Goal: Find specific page/section: Find specific page/section

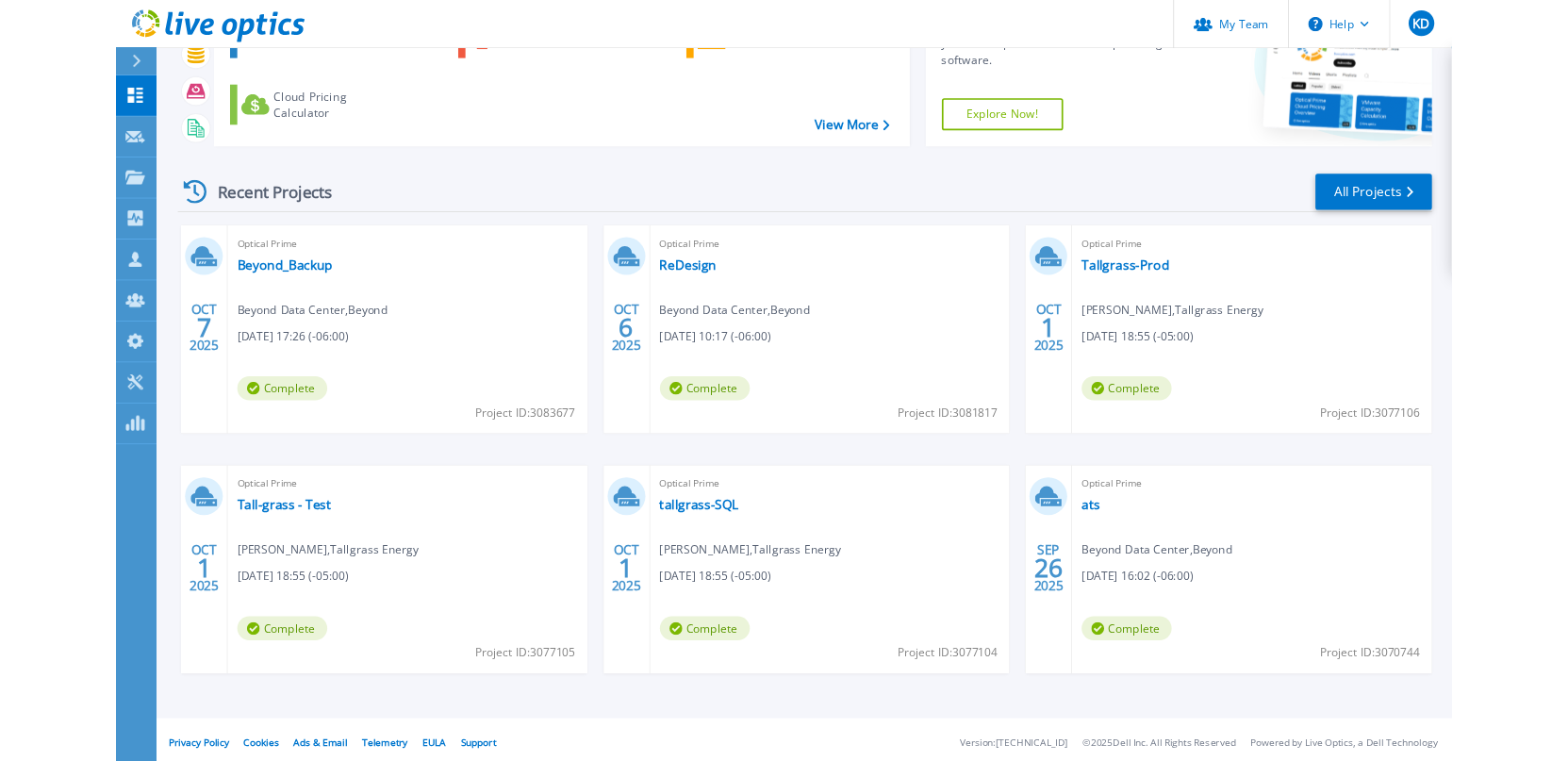
scroll to position [151, 0]
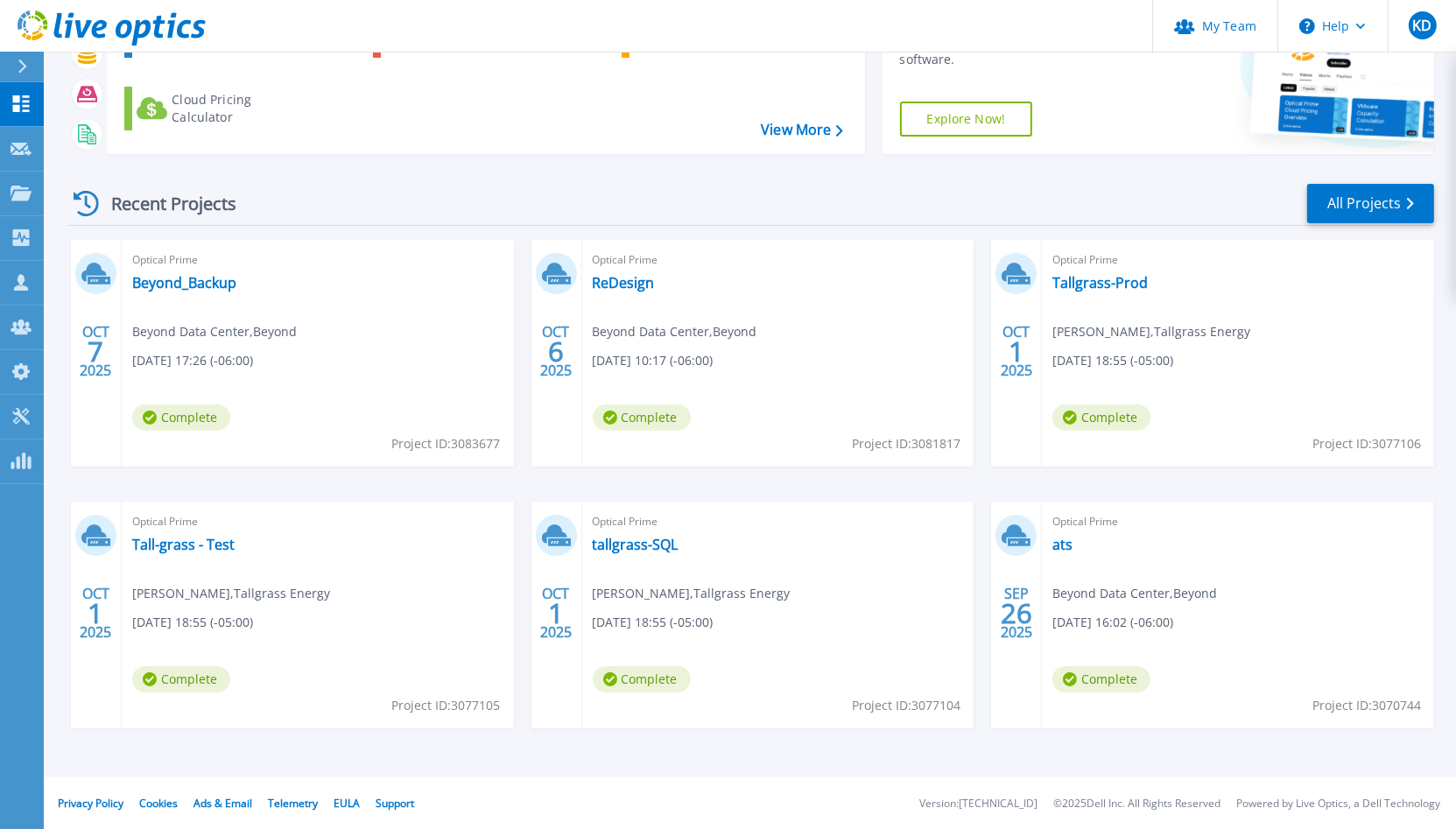
click at [588, 183] on div "Recent Projects All Projects" at bounding box center [750, 205] width 1367 height 44
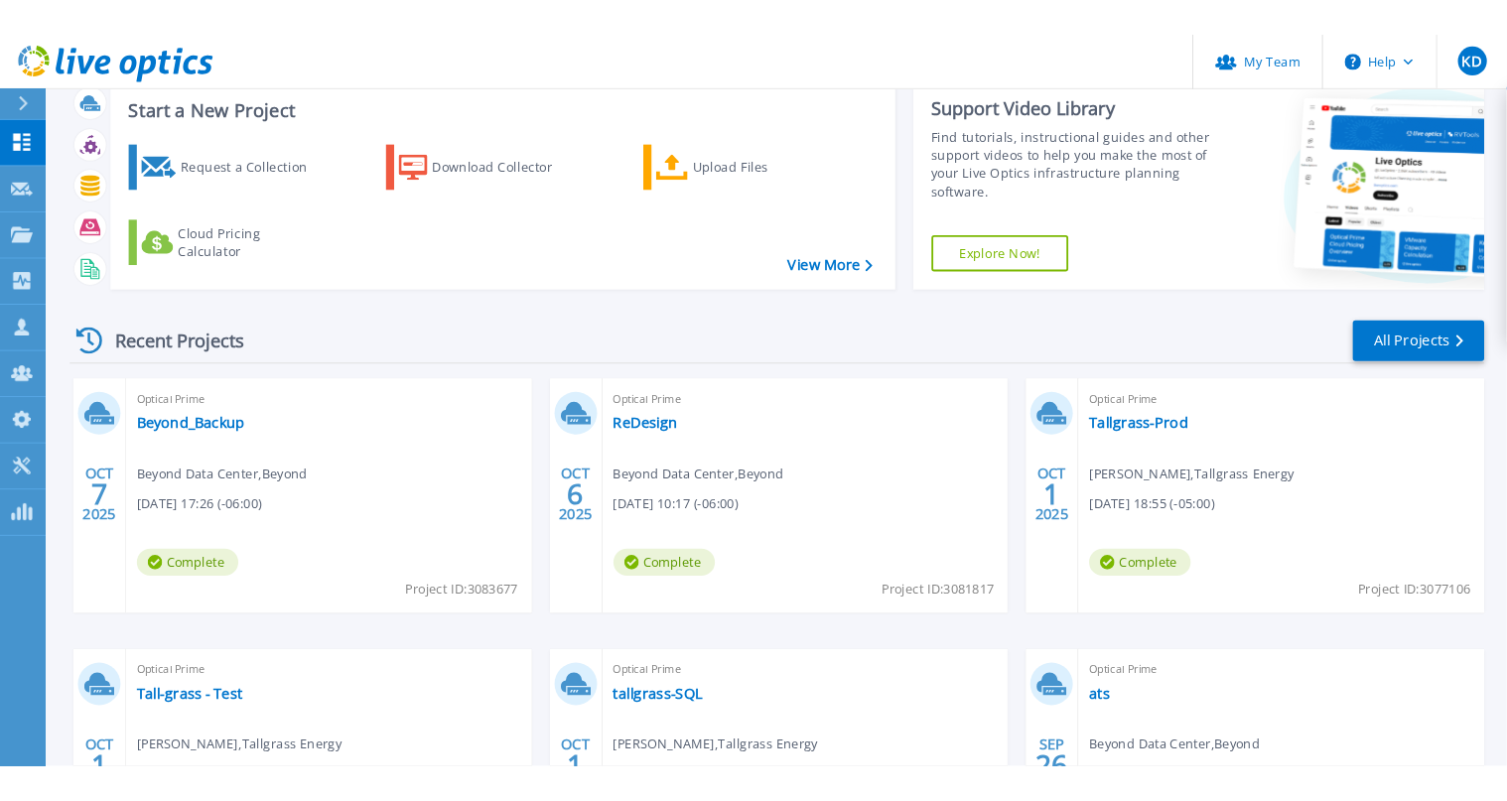
scroll to position [0, 0]
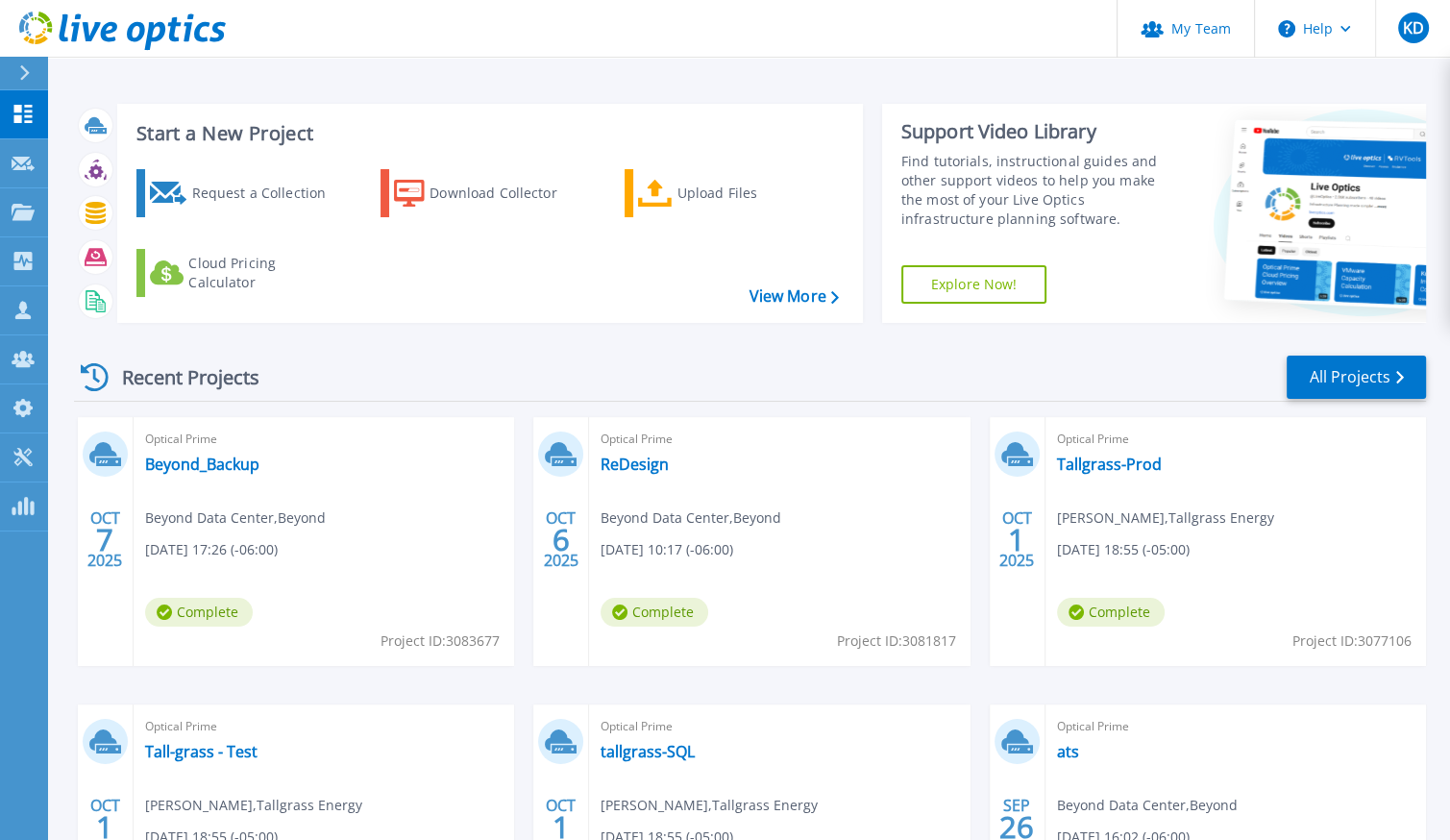
scroll to position [224, 0]
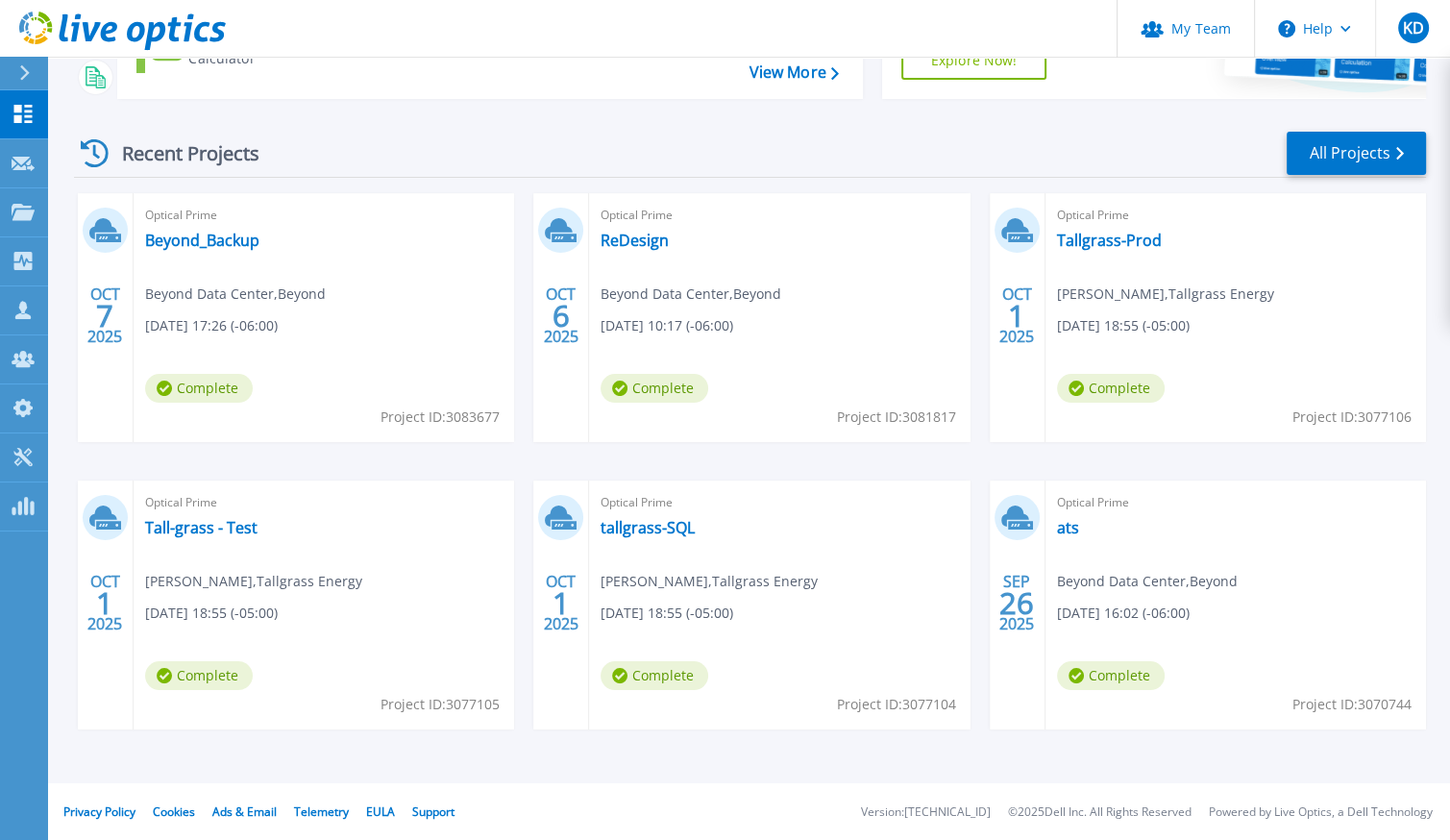
click at [694, 759] on div "OCT 7 2025 Optical Prime Beyond_Backup Beyond Data Center , Beyond 10/07/2025, …" at bounding box center [742, 481] width 1368 height 575
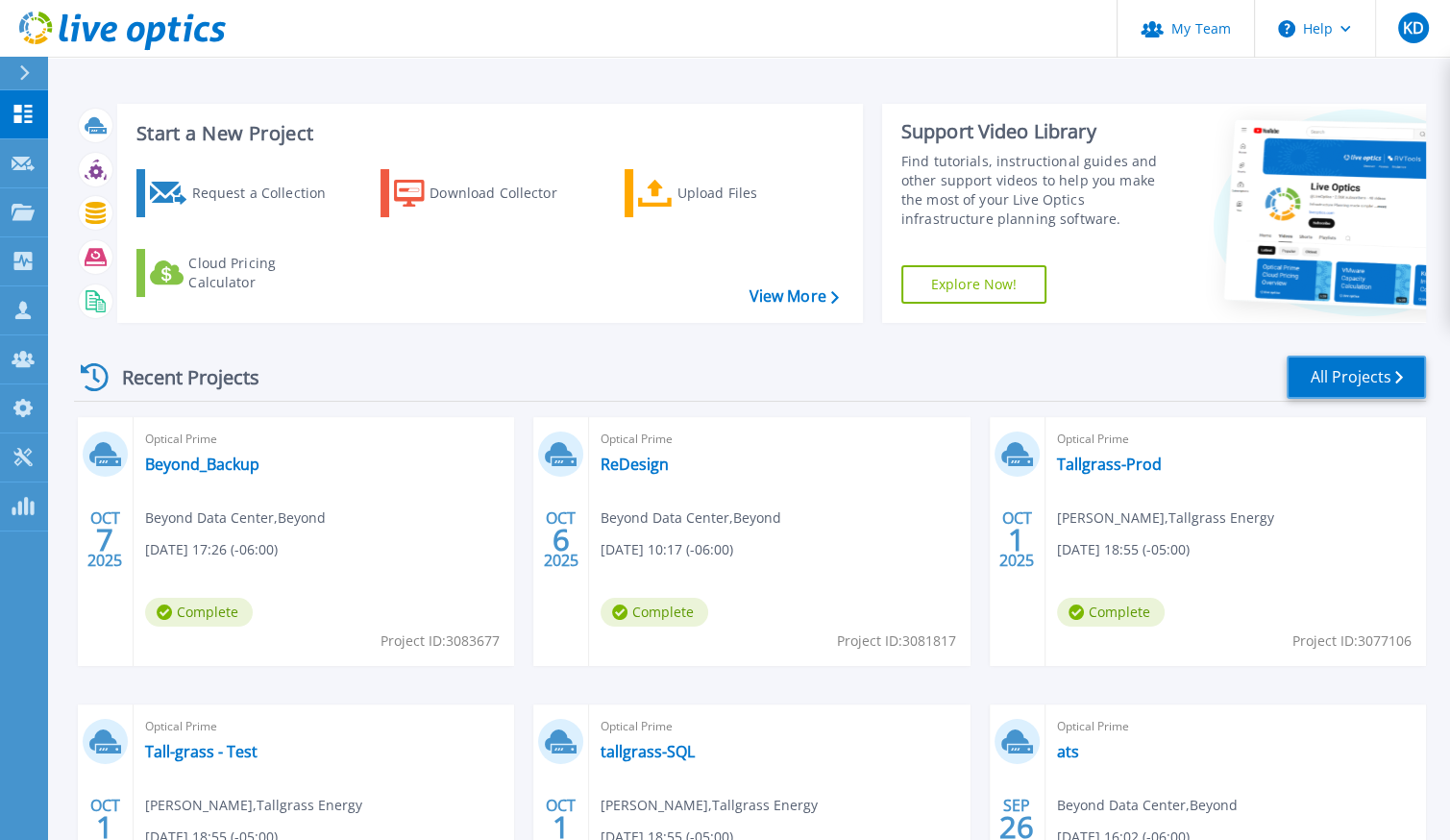
click at [1337, 379] on link "All Projects" at bounding box center [1357, 376] width 139 height 44
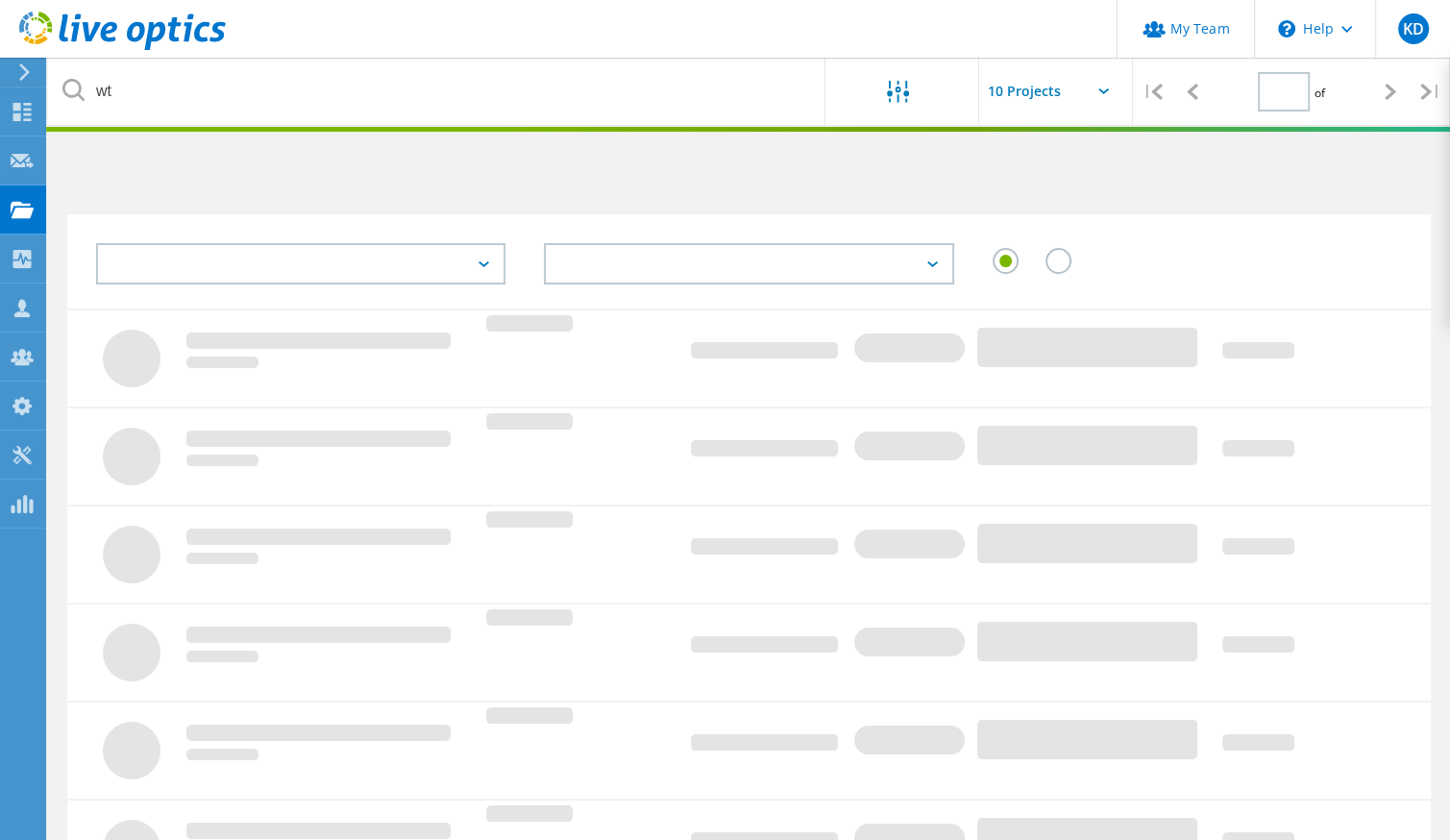
type input "1"
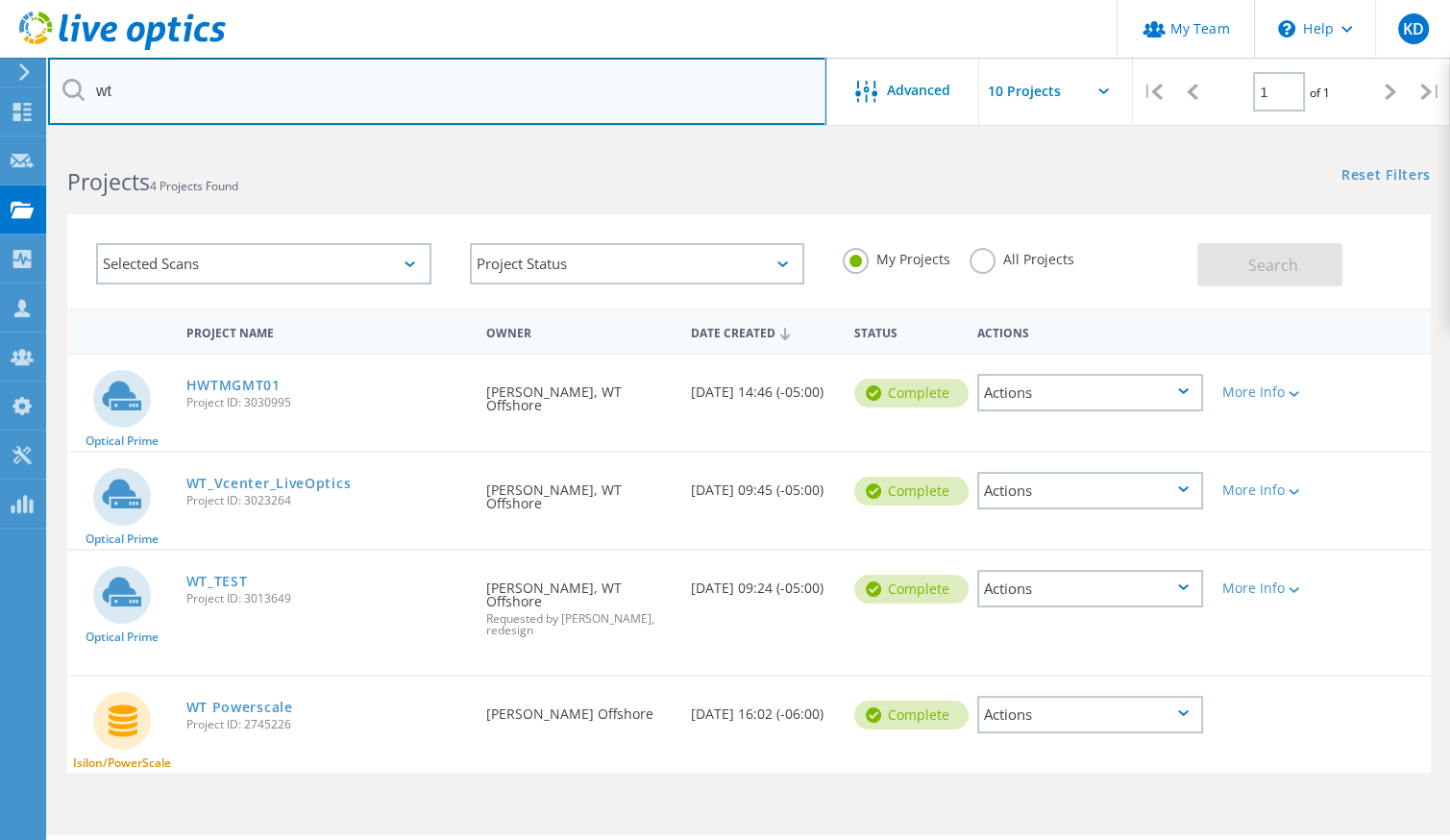
drag, startPoint x: 228, startPoint y: 83, endPoint x: 50, endPoint y: 67, distance: 178.7
click at [57, 69] on input "wt" at bounding box center [438, 92] width 778 height 68
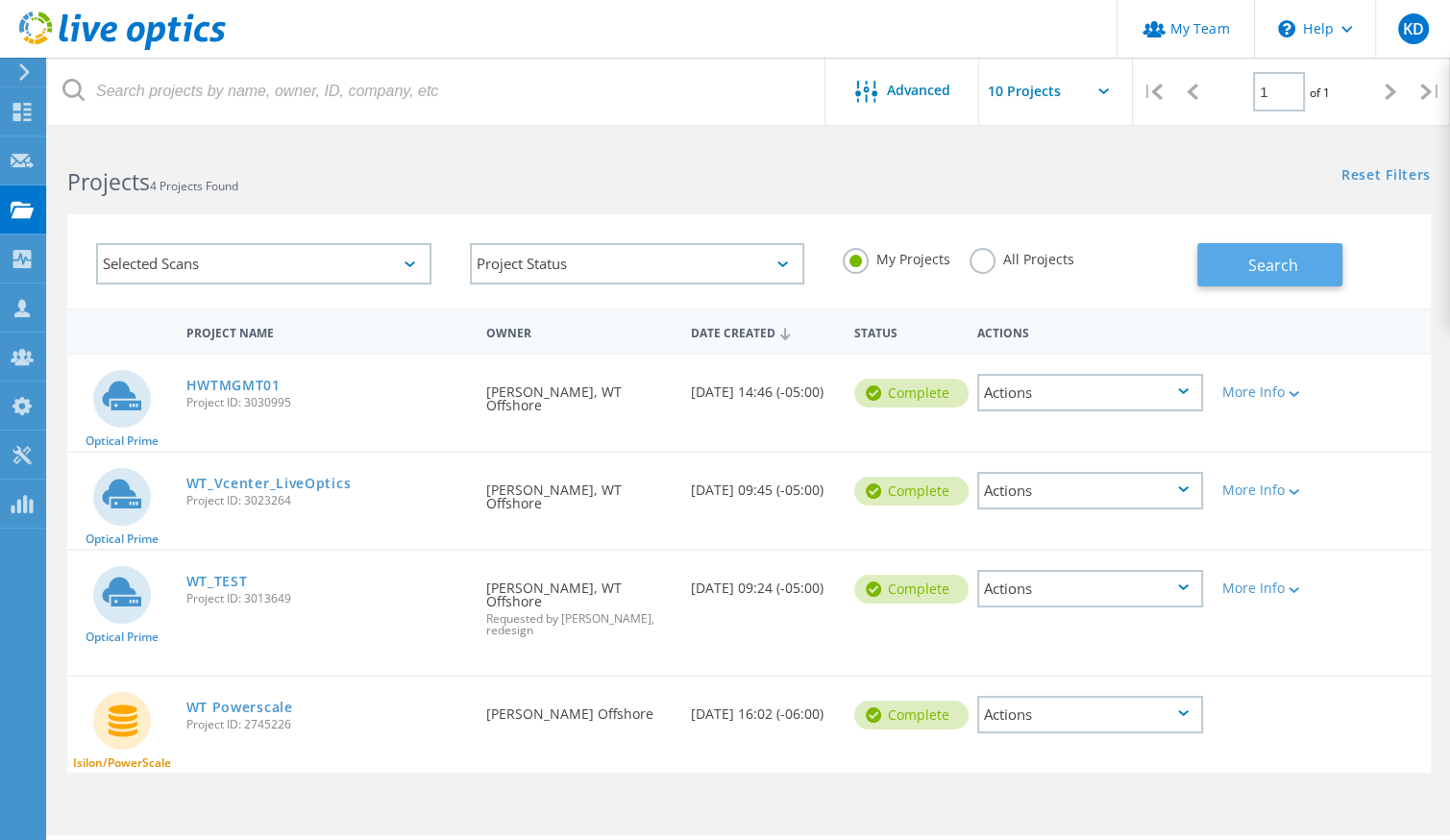
drag, startPoint x: 1298, startPoint y: 278, endPoint x: 1288, endPoint y: 268, distance: 14.1
click at [1297, 272] on button "Search" at bounding box center [1270, 264] width 145 height 44
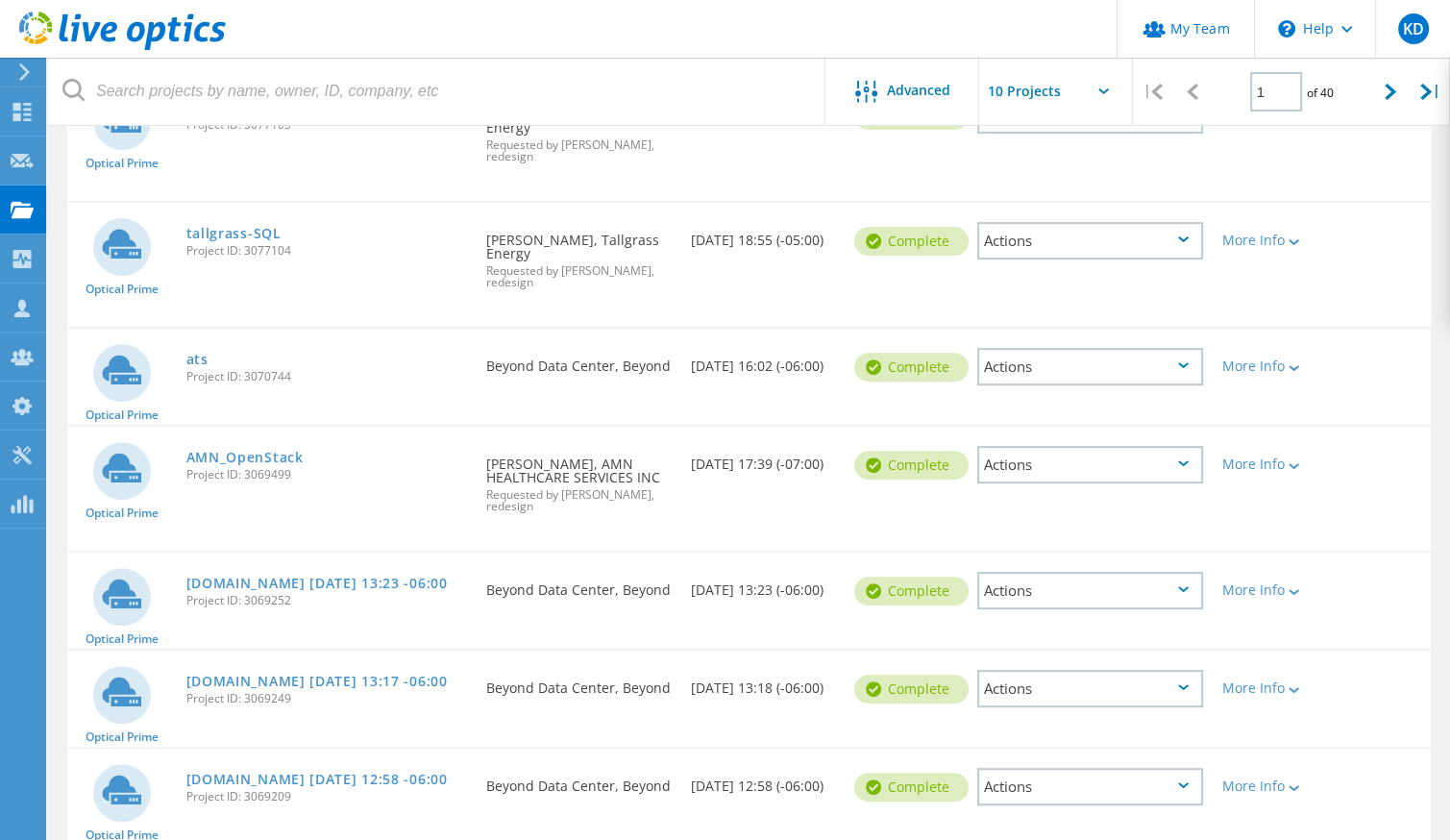
scroll to position [691, 0]
